Goal: Transaction & Acquisition: Subscribe to service/newsletter

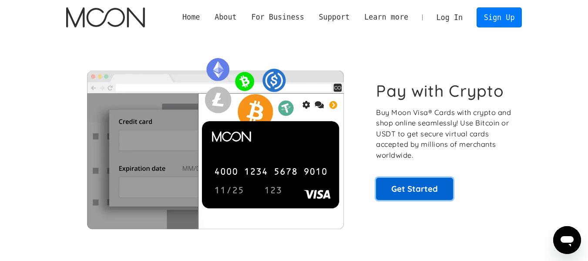
click at [411, 192] on link "Get Started" at bounding box center [414, 188] width 77 height 22
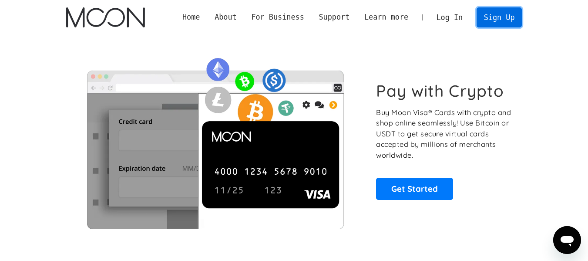
click at [504, 15] on link "Sign Up" at bounding box center [498, 17] width 45 height 20
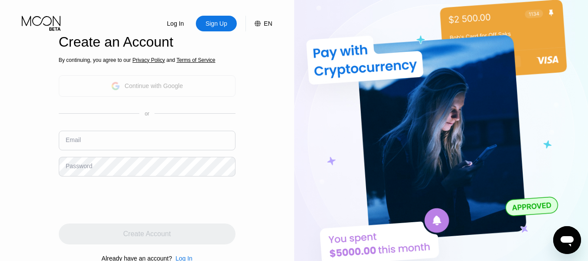
click at [145, 93] on div "Continue with Google" at bounding box center [147, 85] width 72 height 13
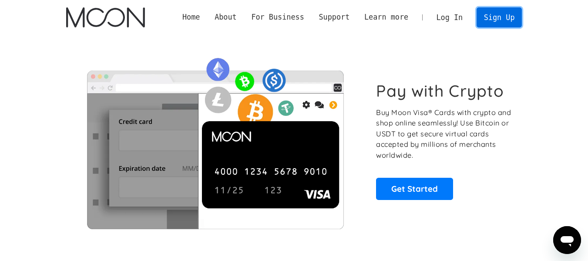
click at [500, 22] on link "Sign Up" at bounding box center [498, 17] width 45 height 20
